Goal: Communication & Community: Answer question/provide support

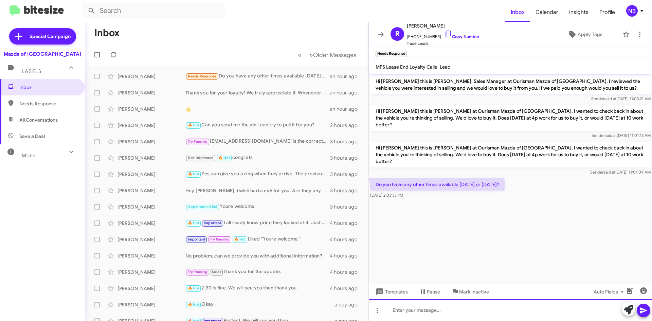
click at [395, 310] on div at bounding box center [510, 310] width 283 height 22
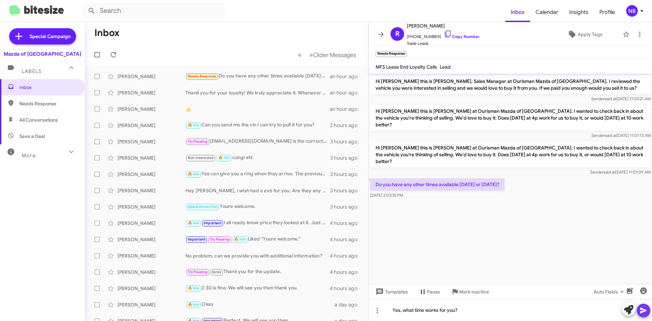
click at [647, 310] on icon at bounding box center [643, 310] width 8 height 8
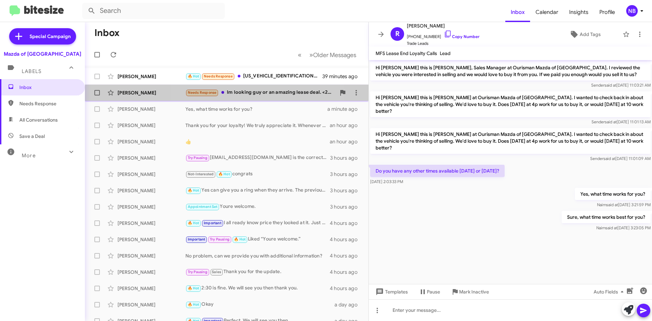
click at [255, 97] on div "[PERSON_NAME] Needs Response Im looking guy or an amazing lease deal. <250 per …" at bounding box center [226, 93] width 273 height 14
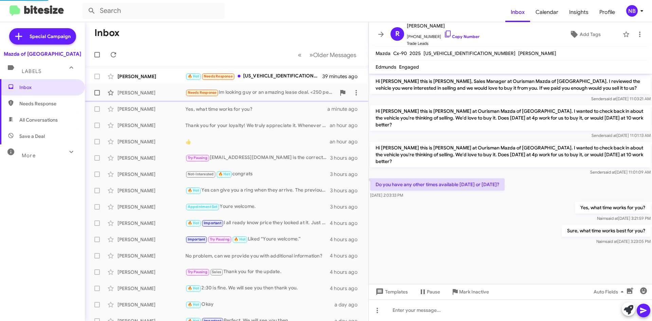
scroll to position [205, 0]
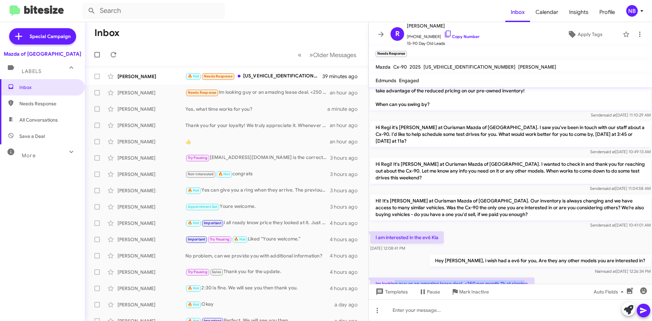
drag, startPoint x: 396, startPoint y: 263, endPoint x: 526, endPoint y: 267, distance: 130.1
click at [526, 277] on p "Im looking guy or an amazing lease deal. <250 per month 7k at signing." at bounding box center [452, 283] width 164 height 12
click at [507, 277] on p "Im looking guy or an amazing lease deal. <250 per month 7k at signing." at bounding box center [452, 283] width 164 height 12
drag, startPoint x: 496, startPoint y: 263, endPoint x: 518, endPoint y: 263, distance: 22.7
click at [518, 277] on p "Im looking guy or an amazing lease deal. <250 per month 7k at signing." at bounding box center [452, 283] width 164 height 12
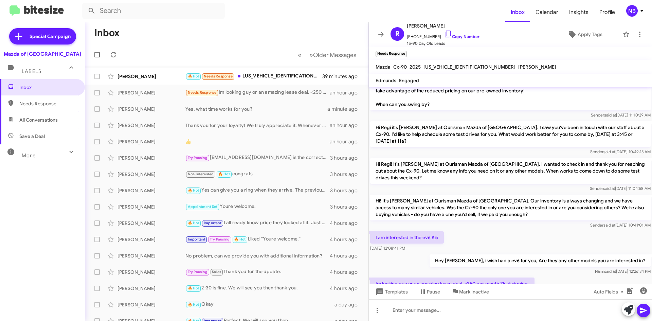
click at [490, 277] on p "Im looking guy or an amazing lease deal. <250 per month 7k at signing." at bounding box center [452, 283] width 164 height 12
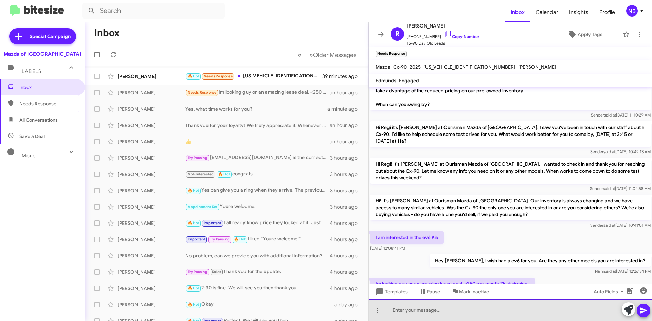
click at [457, 306] on div at bounding box center [510, 310] width 283 height 22
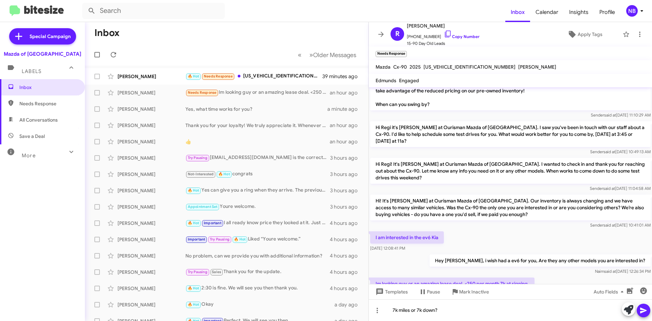
click at [643, 312] on icon at bounding box center [643, 311] width 6 height 6
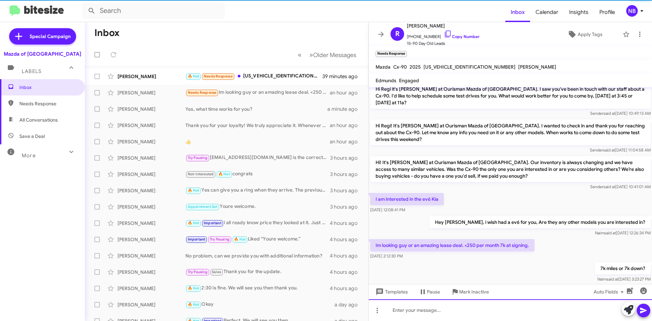
scroll to position [230, 0]
